Goal: Transaction & Acquisition: Purchase product/service

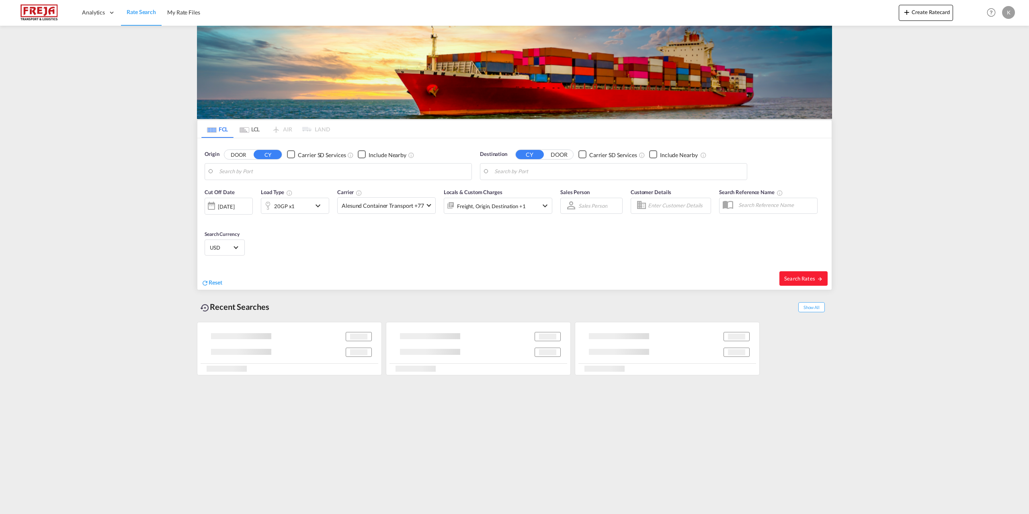
type input "Qingdao Pt, CNQDG"
type input "DK-6330, Bommerlund, Bov, Bov Mark, [GEOGRAPHIC_DATA], [GEOGRAPHIC_DATA], [GEOG…"
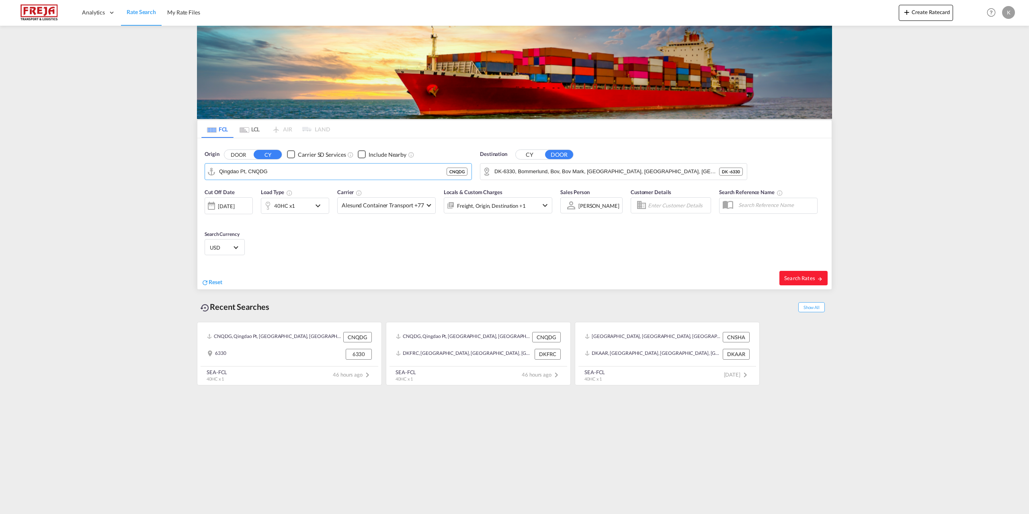
drag, startPoint x: 267, startPoint y: 173, endPoint x: 195, endPoint y: 173, distance: 72.4
click at [195, 173] on div "FCL LCL AIR LAND FCL LCL AIR LAND Origin DOOR CY Carrier SD Services Include Ne…" at bounding box center [514, 207] width 643 height 362
type input "G"
click at [235, 191] on div "Aarhus [GEOGRAPHIC_DATA] DKAAR" at bounding box center [281, 194] width 153 height 24
type input "[GEOGRAPHIC_DATA], [GEOGRAPHIC_DATA]"
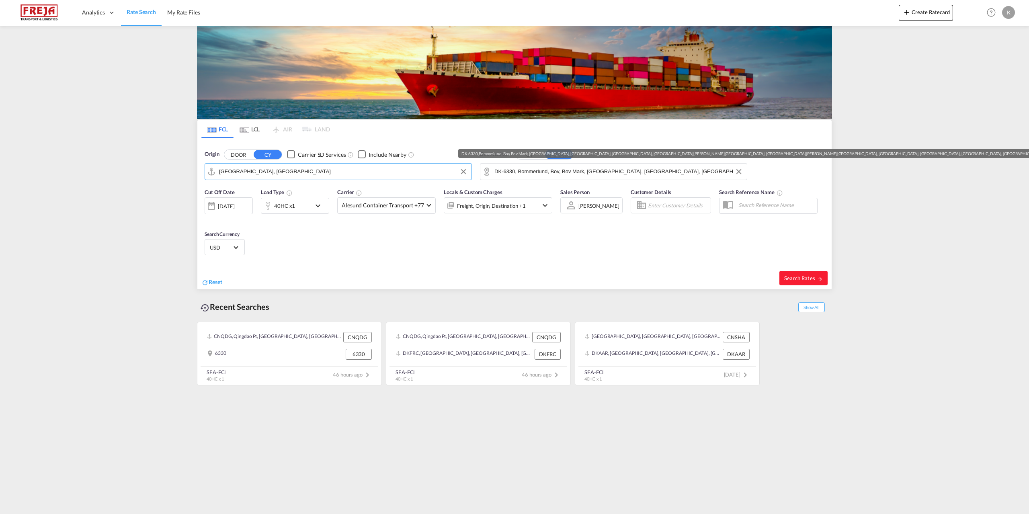
click at [507, 170] on input "DK-6330, Bommerlund, Bov, Bov Mark, [GEOGRAPHIC_DATA], [GEOGRAPHIC_DATA], [GEOG…" at bounding box center [618, 172] width 248 height 12
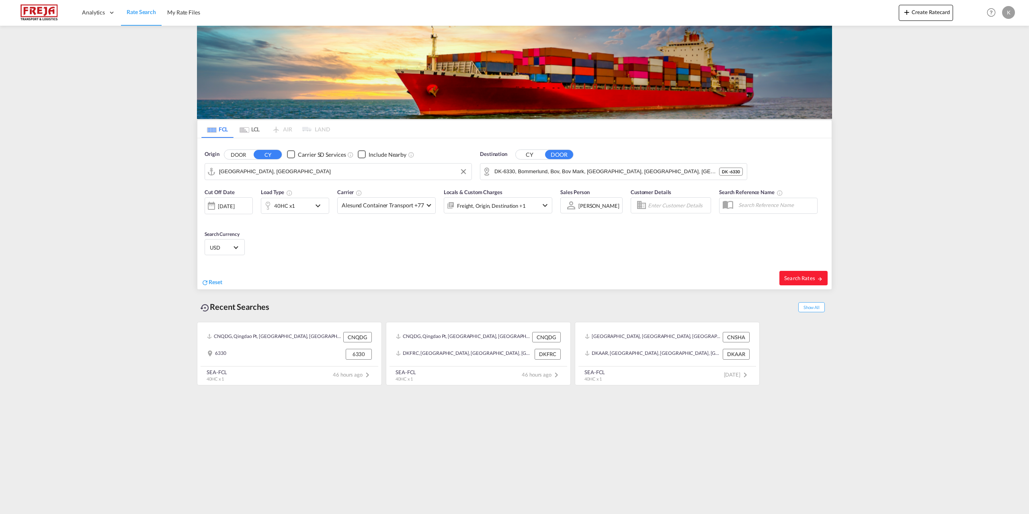
click at [531, 155] on button "CY" at bounding box center [530, 154] width 28 height 9
click at [509, 155] on div "Destination CY DOOR Carrier SD Services Include Nearby" at bounding box center [613, 154] width 267 height 8
click at [511, 173] on body "Analytics Reports Dashboard Rate Search My Rate Files Analytics" at bounding box center [514, 257] width 1029 height 514
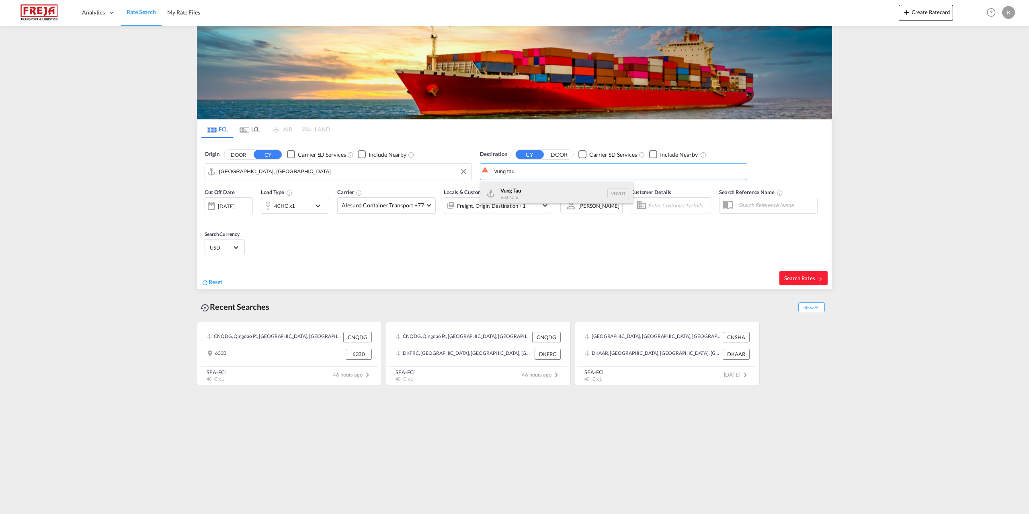
click at [510, 188] on div "Vung Tau Viet Nam VNVUT" at bounding box center [556, 194] width 153 height 24
type input "Vung Tau, VNVUT"
click at [808, 280] on span "Search Rates" at bounding box center [803, 278] width 39 height 6
type input "DKAAR to VNVUT / [DATE]"
